Goal: Complete application form: Complete application form

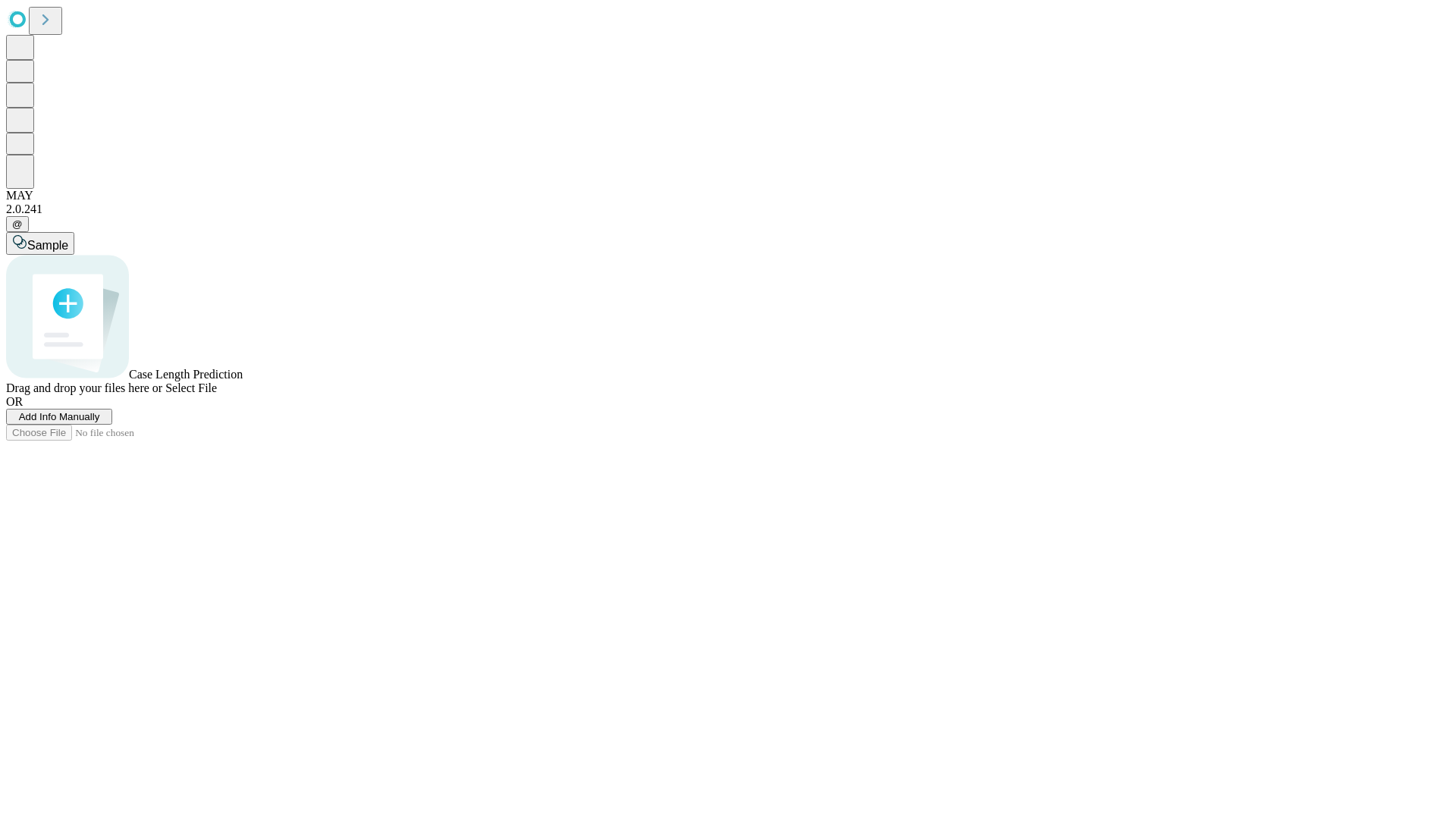
click at [100, 423] on span "Add Info Manually" at bounding box center [59, 416] width 81 height 12
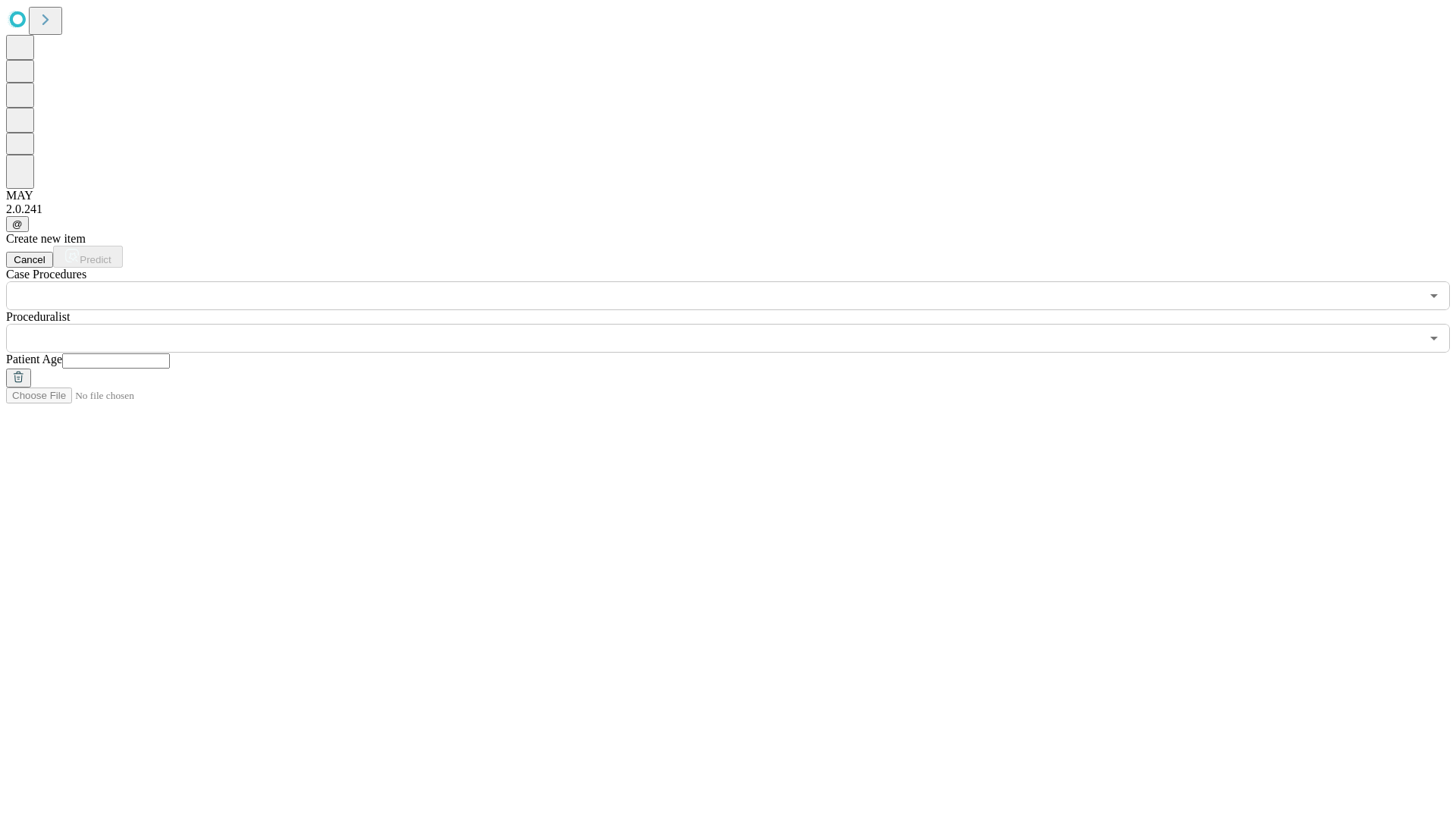
click at [170, 353] on input "text" at bounding box center [116, 361] width 108 height 15
type input "**"
click at [738, 324] on input "text" at bounding box center [713, 338] width 1414 height 28
